Goal: Register for event/course

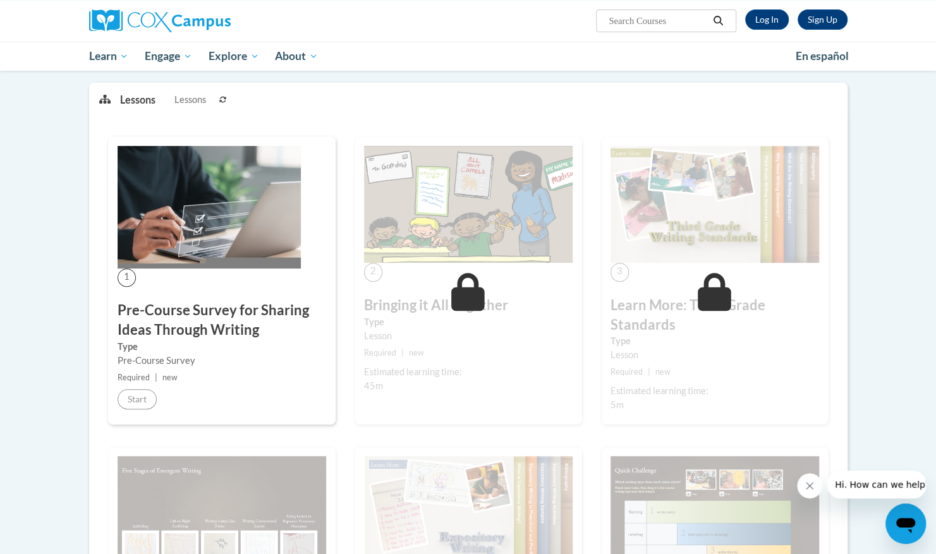
scroll to position [153, 0]
click at [172, 231] on img at bounding box center [209, 208] width 183 height 123
click at [767, 13] on link "Log In" at bounding box center [767, 19] width 44 height 20
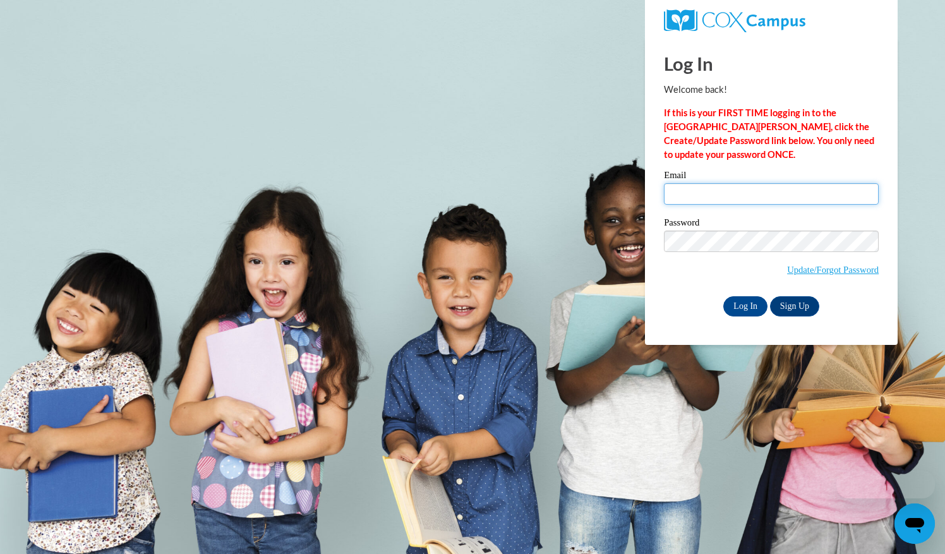
click at [699, 190] on input "Email" at bounding box center [771, 193] width 215 height 21
type input "hannah.haywood@barrow.k12.ga.us"
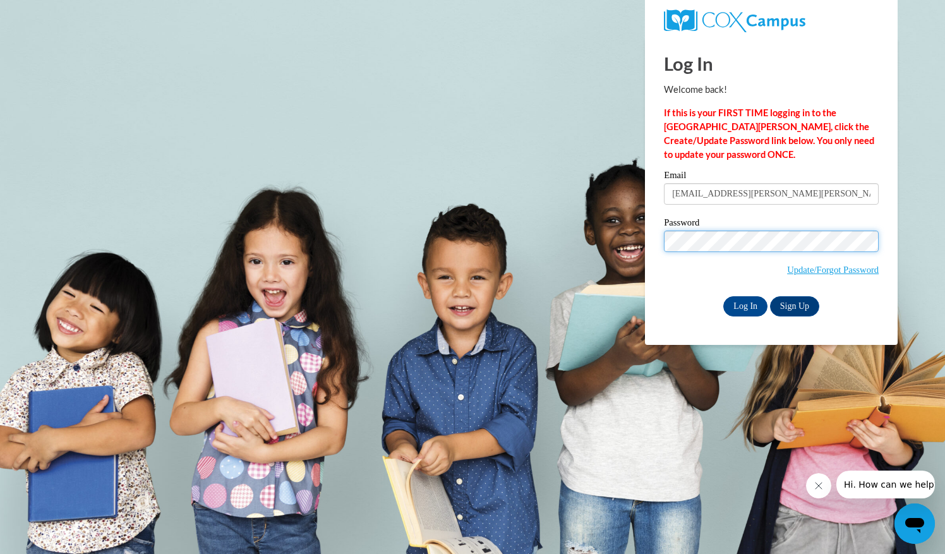
click at [724, 296] on input "Log In" at bounding box center [746, 306] width 44 height 20
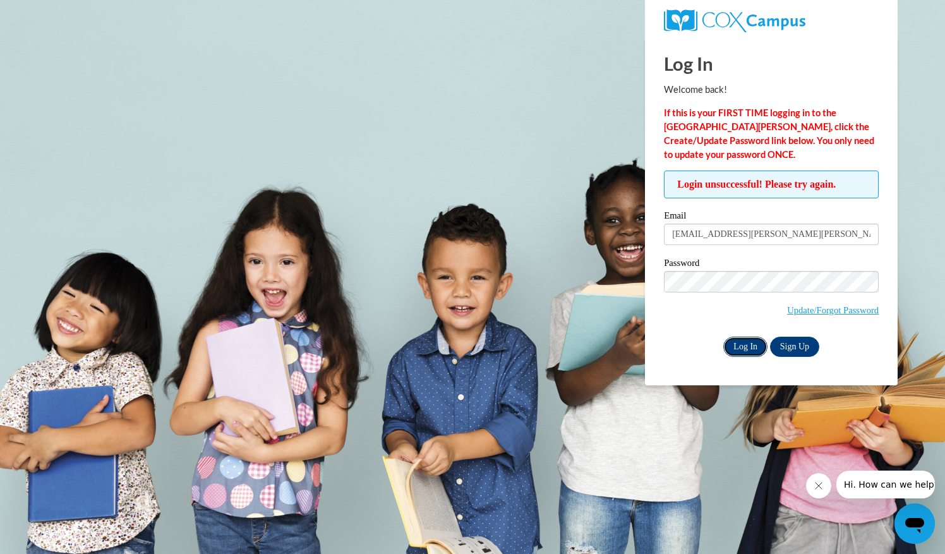
click at [758, 349] on input "Log In" at bounding box center [746, 347] width 44 height 20
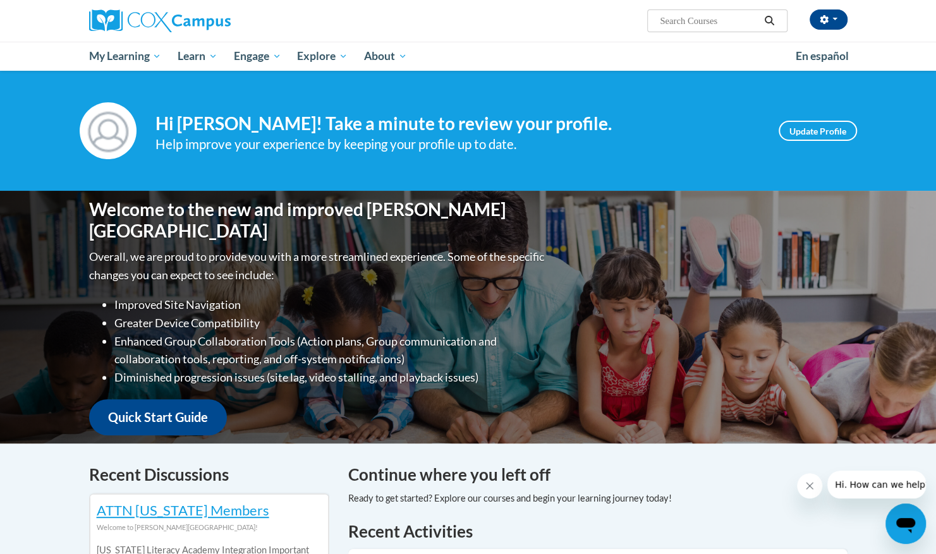
click at [722, 22] on input "Search..." at bounding box center [708, 20] width 101 height 15
type input "sharing ideas"
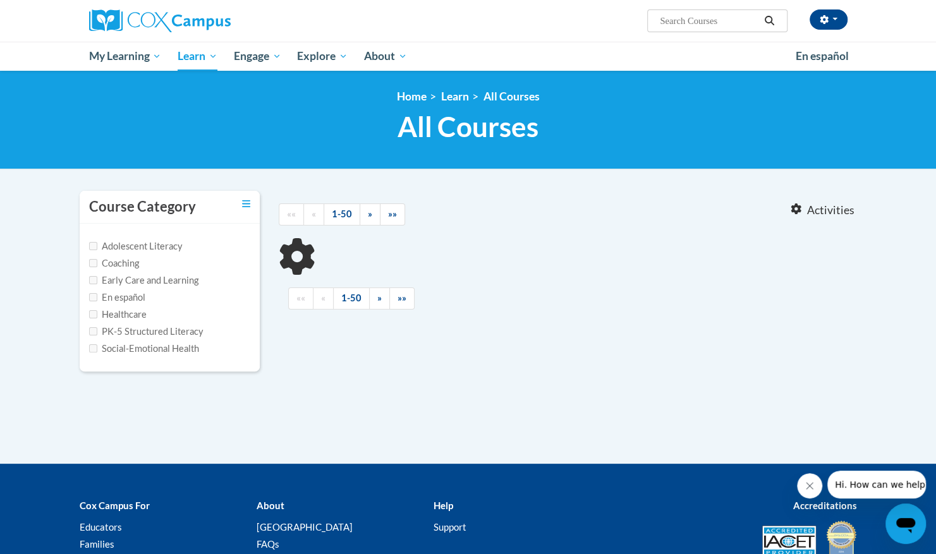
type input "sharing ideas"
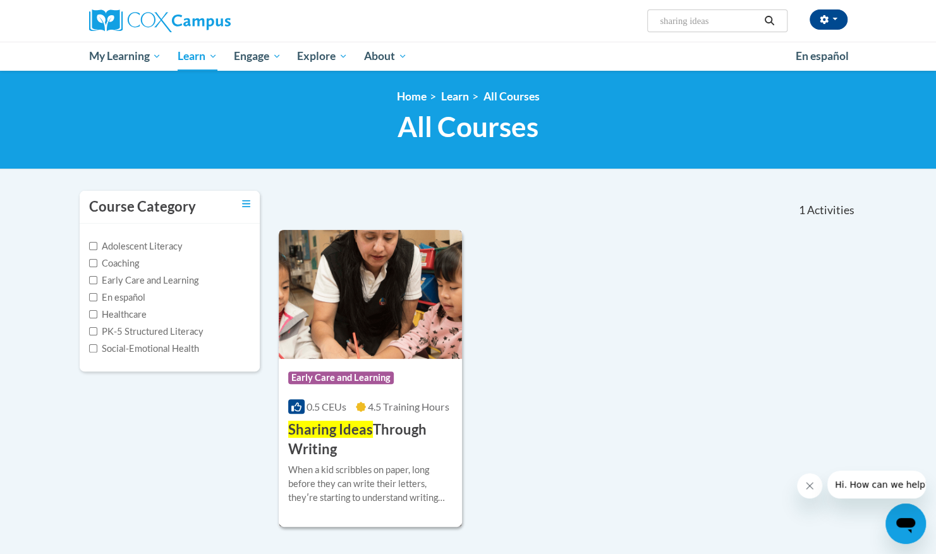
click at [385, 313] on img at bounding box center [371, 294] width 184 height 129
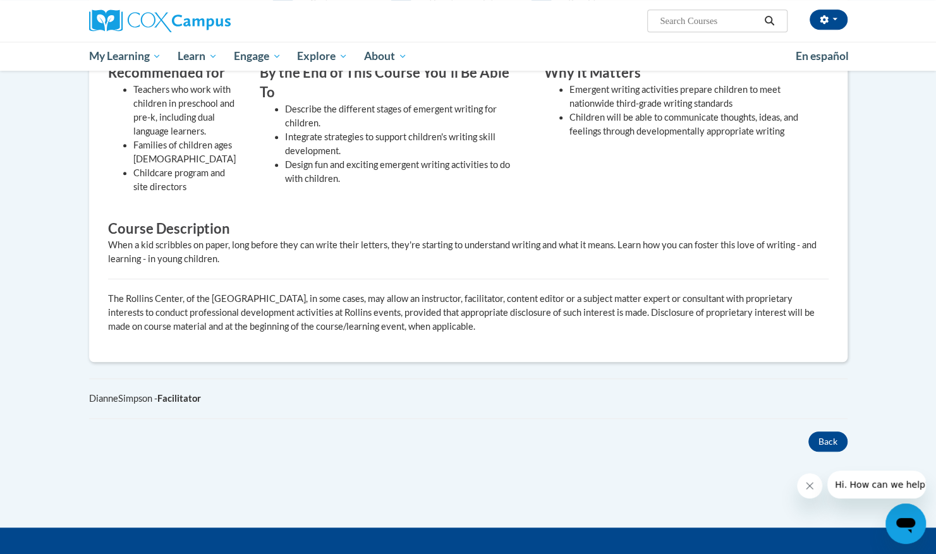
scroll to position [394, 0]
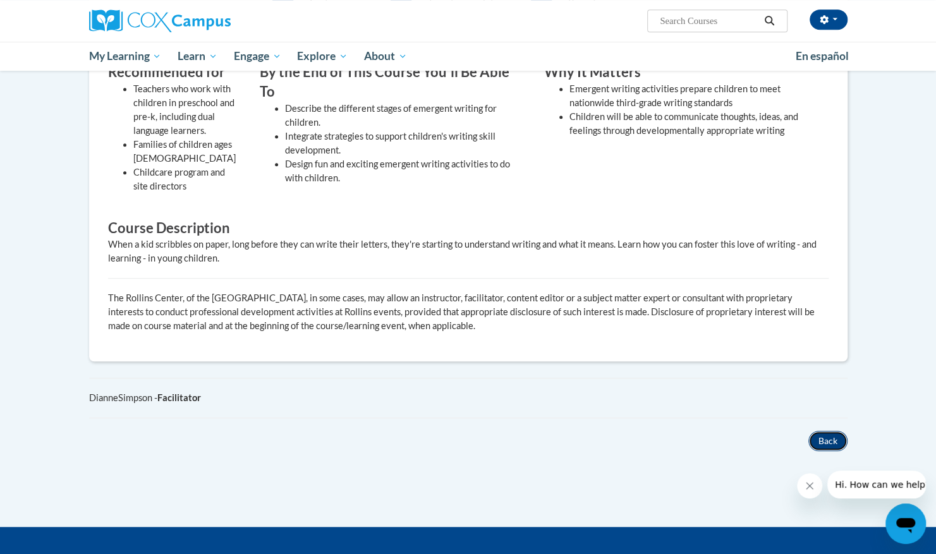
click at [821, 444] on button "Back" at bounding box center [827, 441] width 39 height 20
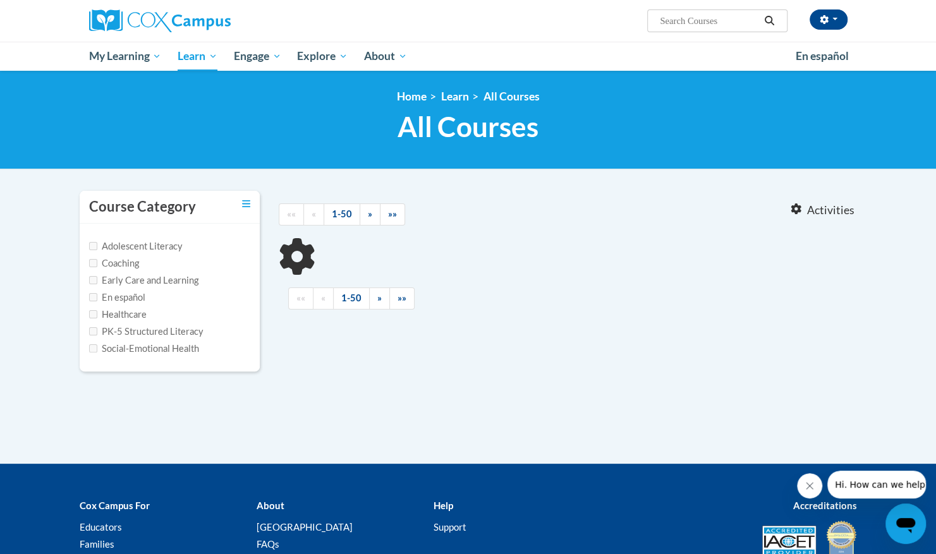
type input "sharing ideas"
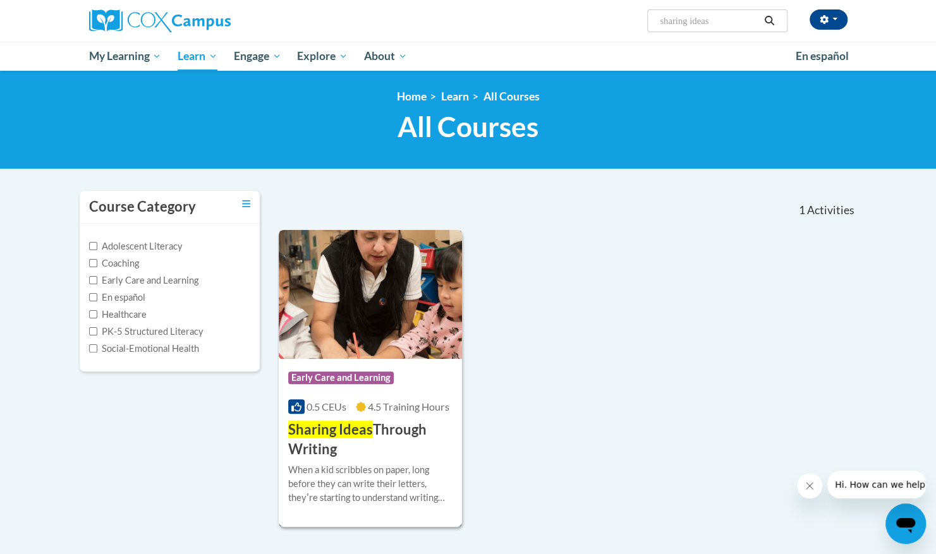
click at [403, 311] on img at bounding box center [371, 294] width 184 height 129
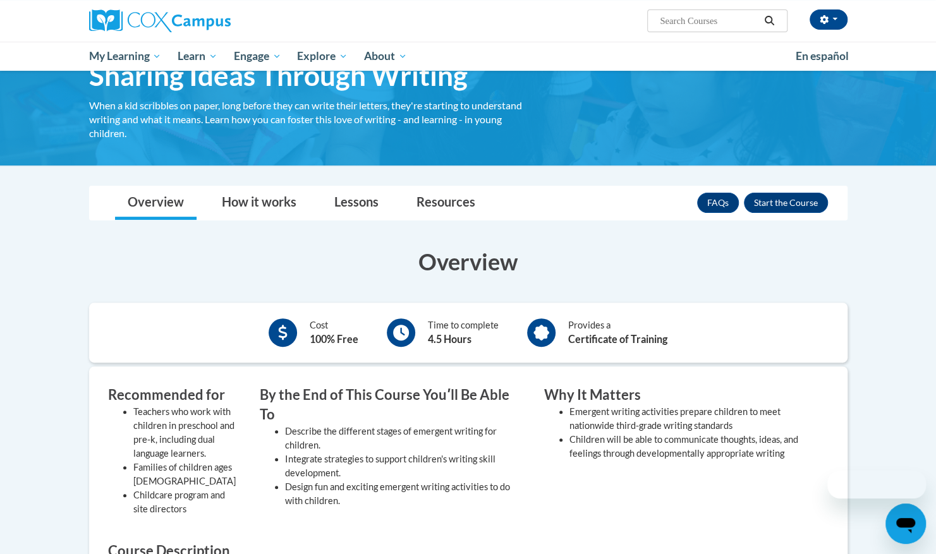
scroll to position [72, 0]
click at [786, 200] on button "Enroll" at bounding box center [786, 202] width 84 height 20
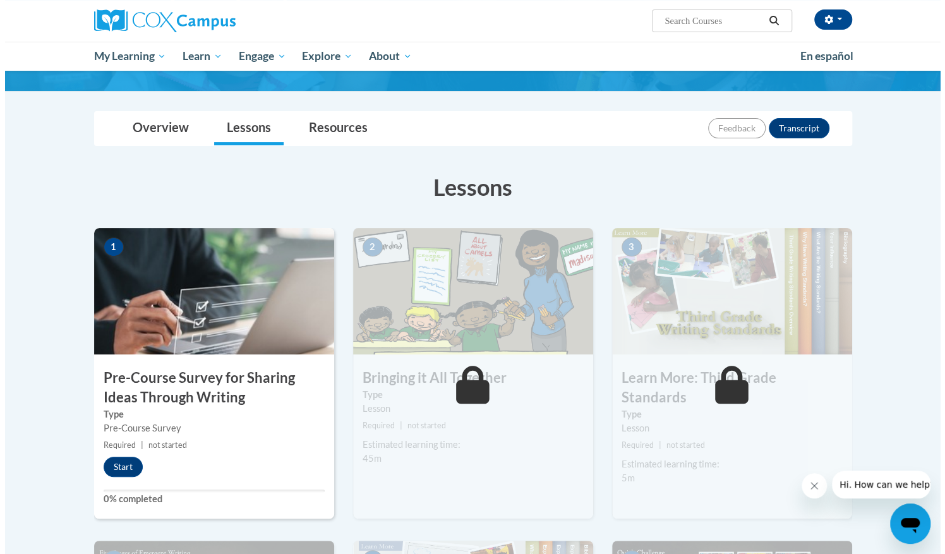
scroll to position [101, 0]
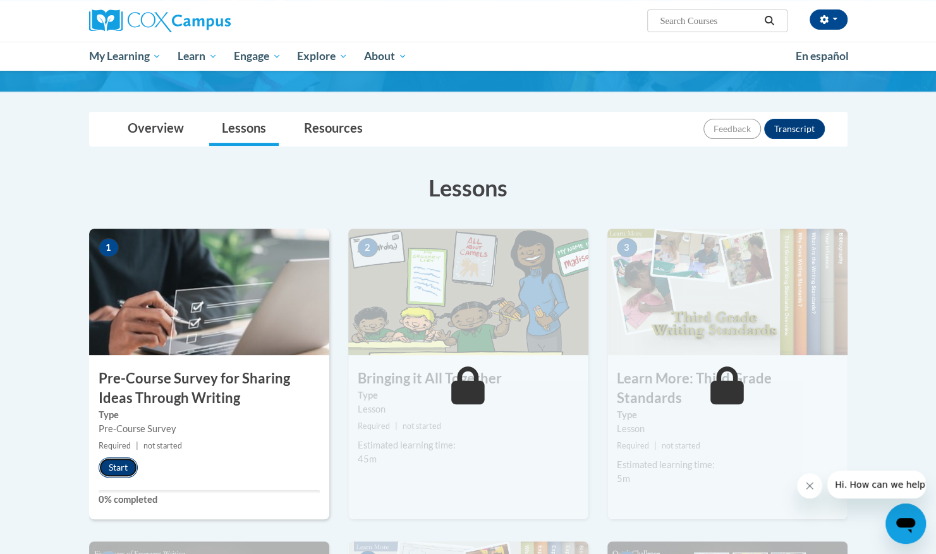
click at [136, 464] on button "Start" at bounding box center [118, 467] width 39 height 20
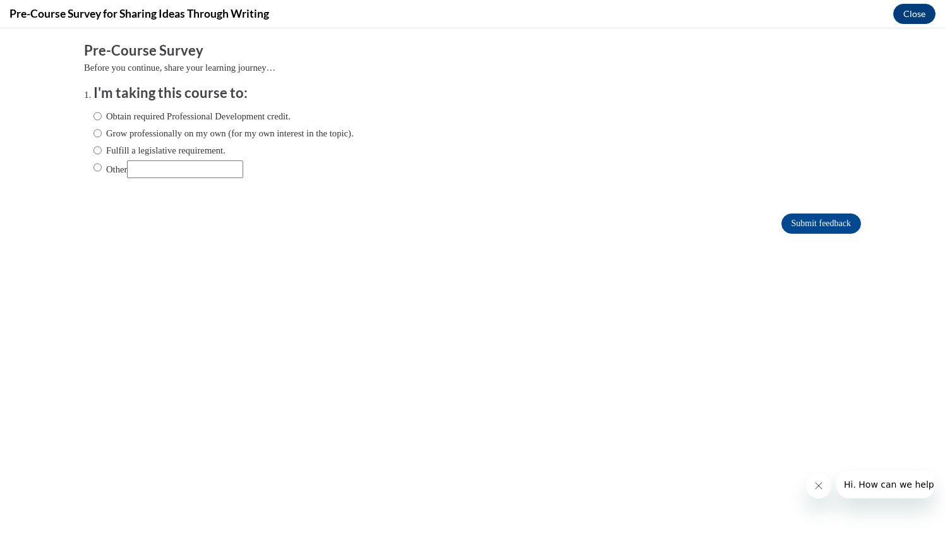
scroll to position [0, 0]
click at [101, 130] on label "Grow professionally on my own (for my own interest in the topic)." at bounding box center [224, 133] width 260 height 14
click at [101, 130] on input "Grow professionally on my own (for my own interest in the topic)." at bounding box center [98, 133] width 8 height 14
radio input "true"
click at [841, 224] on input "Submit feedback" at bounding box center [822, 224] width 80 height 20
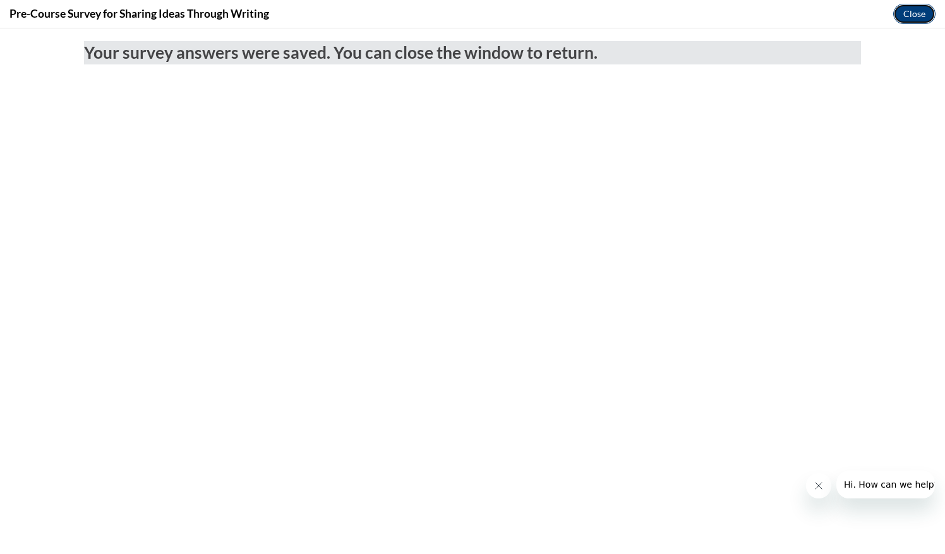
click at [912, 15] on button "Close" at bounding box center [914, 14] width 42 height 20
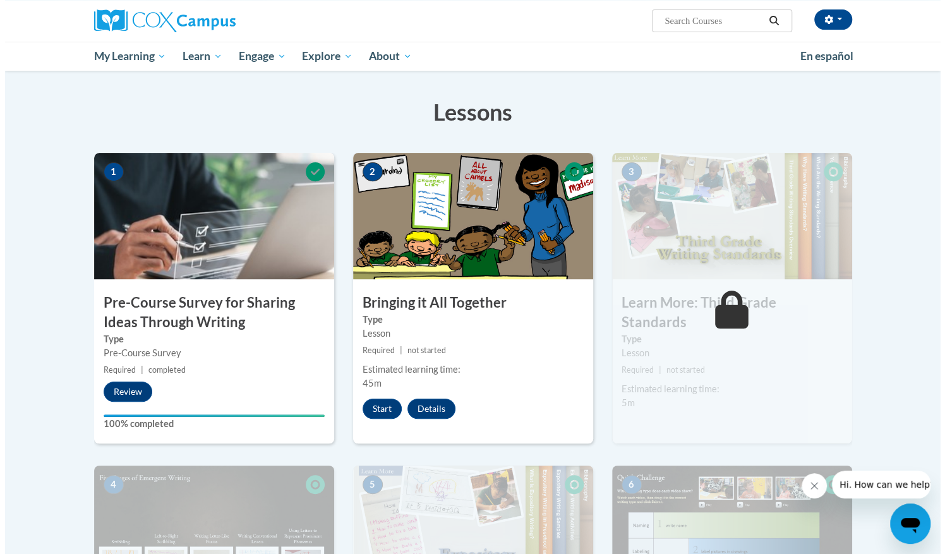
scroll to position [178, 0]
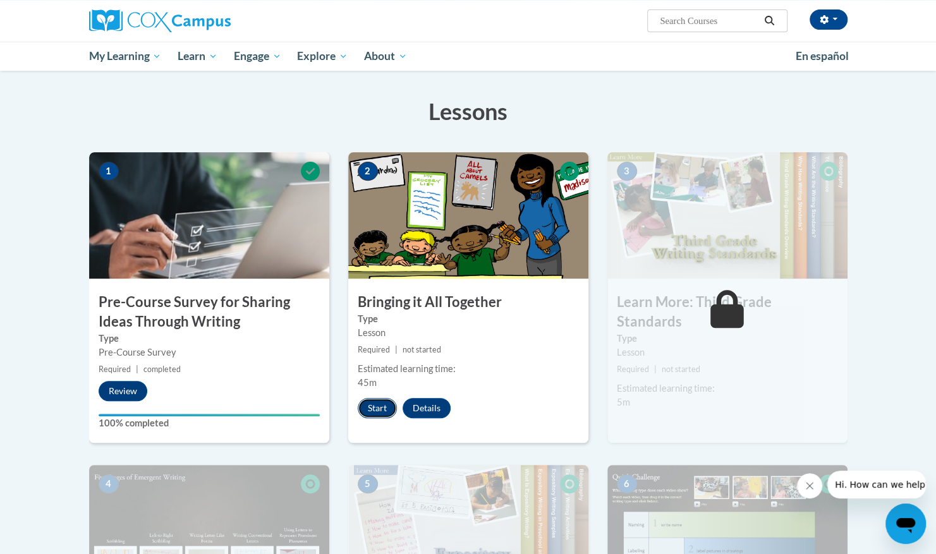
click at [386, 409] on button "Start" at bounding box center [377, 408] width 39 height 20
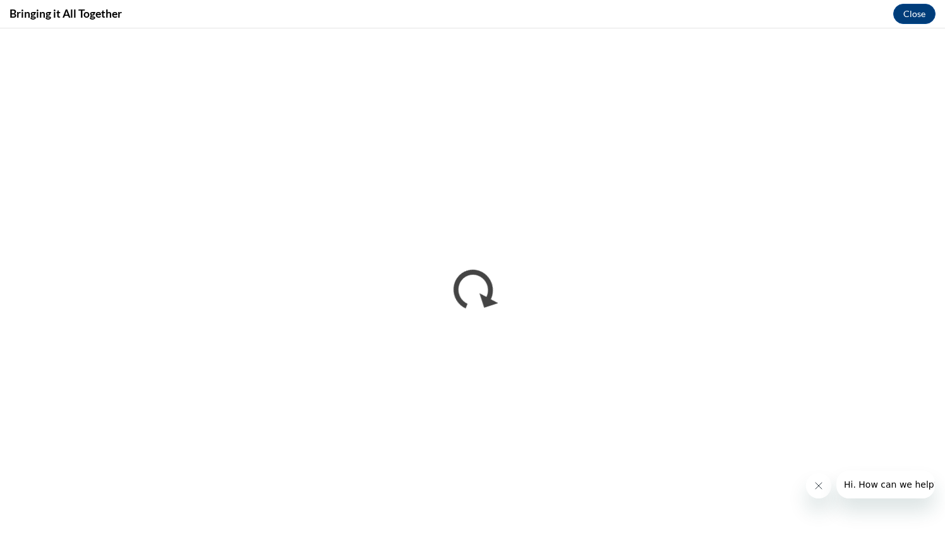
scroll to position [0, 0]
click at [819, 489] on icon "Close message from company" at bounding box center [818, 486] width 10 height 10
